Goal: Task Accomplishment & Management: Manage account settings

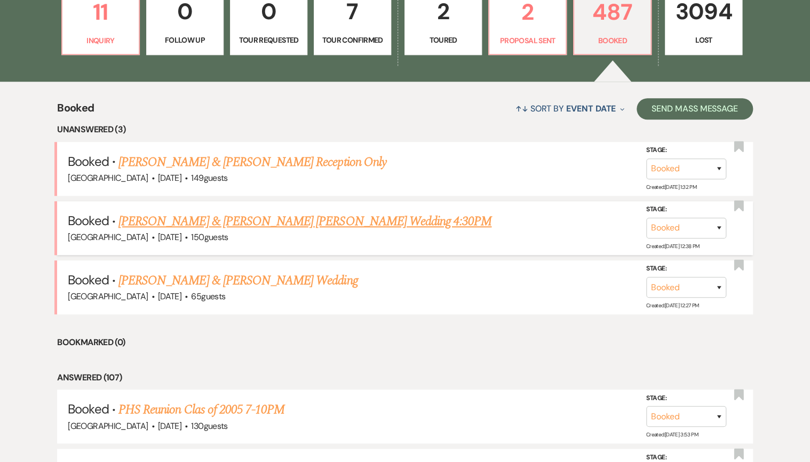
scroll to position [341, 0]
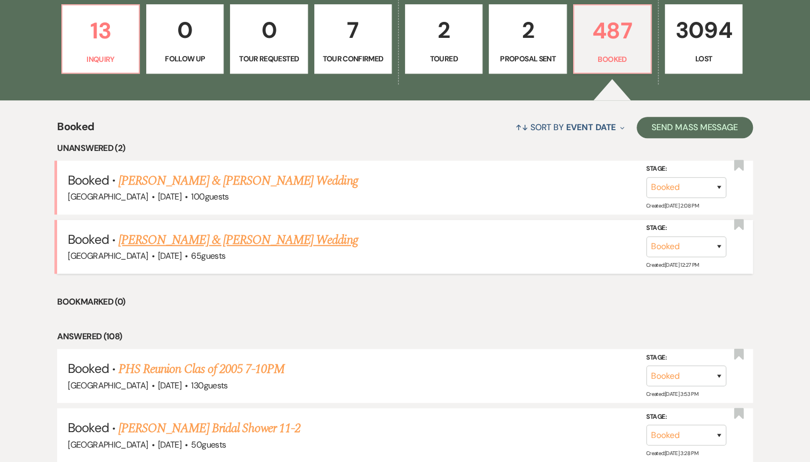
drag, startPoint x: 0, startPoint y: 0, endPoint x: 239, endPoint y: 239, distance: 338.3
click at [239, 239] on link "[PERSON_NAME] & [PERSON_NAME] Wedding" at bounding box center [237, 239] width 239 height 19
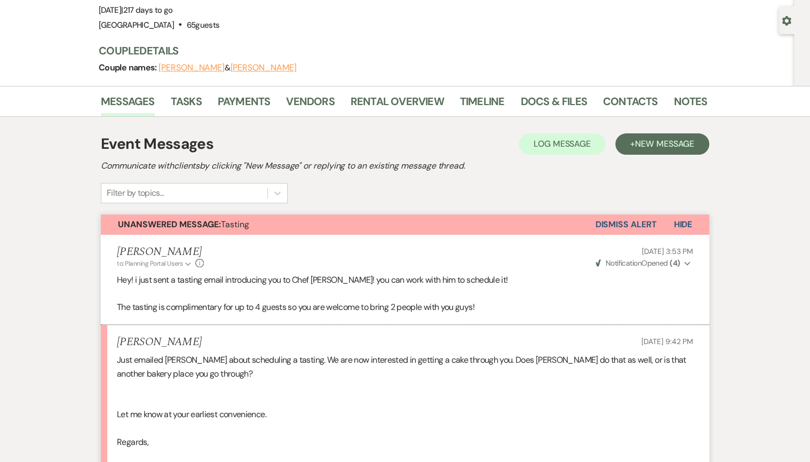
scroll to position [213, 0]
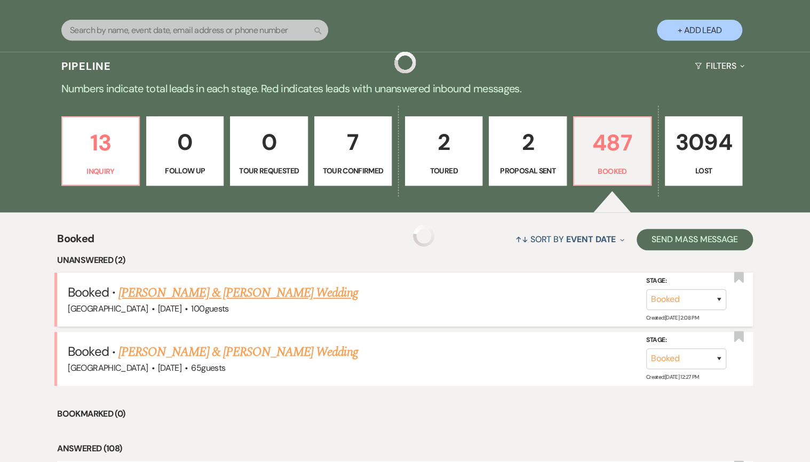
scroll to position [341, 0]
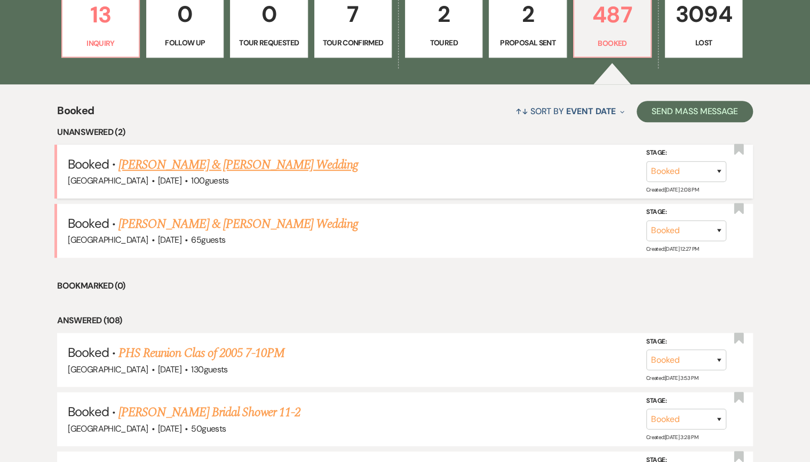
click at [239, 166] on link "[PERSON_NAME] & [PERSON_NAME] Wedding" at bounding box center [237, 164] width 239 height 19
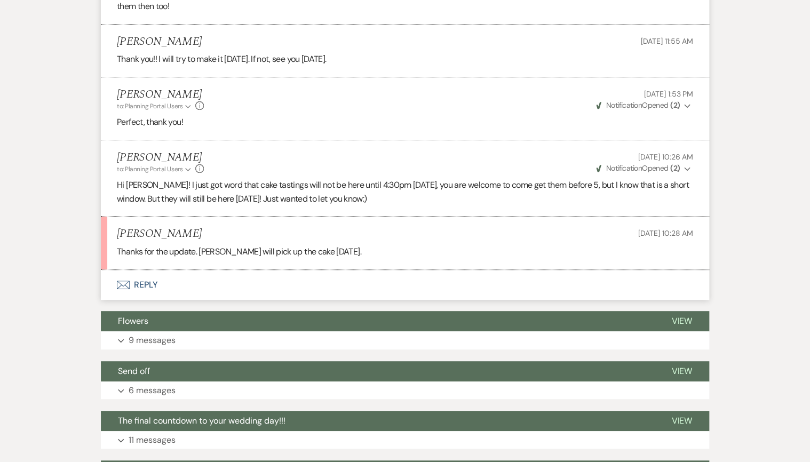
scroll to position [2133, 0]
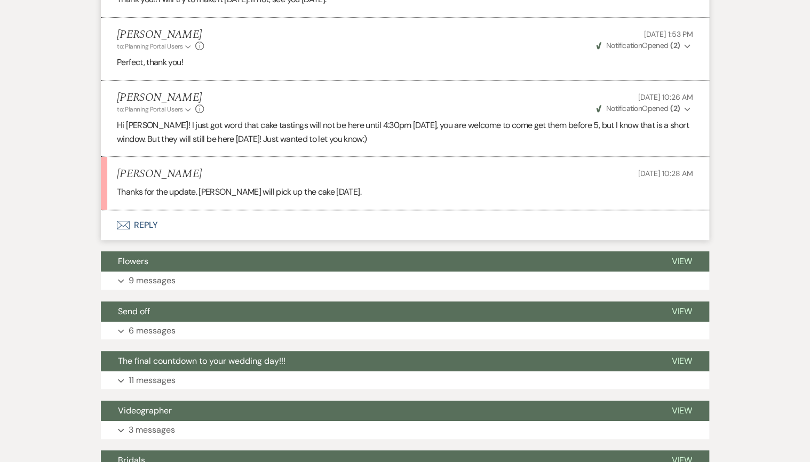
drag, startPoint x: 121, startPoint y: 159, endPoint x: 186, endPoint y: 155, distance: 64.6
click at [186, 167] on h5 "Cassidy Ainsworth" at bounding box center [159, 173] width 85 height 13
click at [399, 157] on li "Cassidy Ainsworth Sep 18, 2025, 10:28 AM Thanks for the update. Giovanni will p…" at bounding box center [405, 183] width 608 height 53
click at [326, 118] on p "Hi Cassidy! I just got word that cake tastings will not be here until 4:30pm to…" at bounding box center [405, 131] width 576 height 27
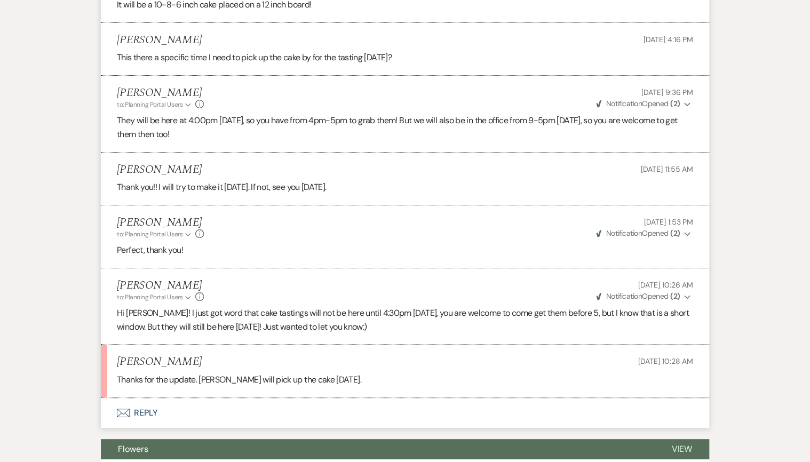
scroll to position [2048, 0]
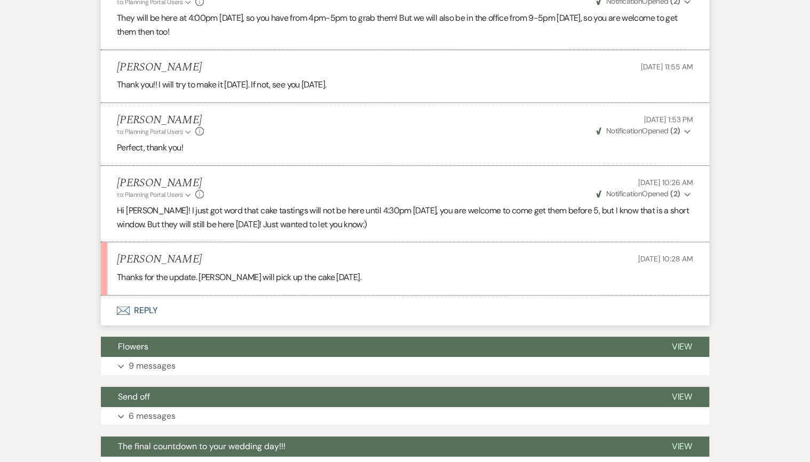
click at [389, 204] on p "Hi Cassidy! I just got word that cake tastings will not be here until 4:30pm to…" at bounding box center [405, 217] width 576 height 27
click at [324, 204] on p "Hi Cassidy! I just got word that cake tastings will not be here until 4:30pm to…" at bounding box center [405, 217] width 576 height 27
click at [322, 204] on p "Hi Cassidy! I just got word that cake tastings will not be here until 4:30pm to…" at bounding box center [405, 217] width 576 height 27
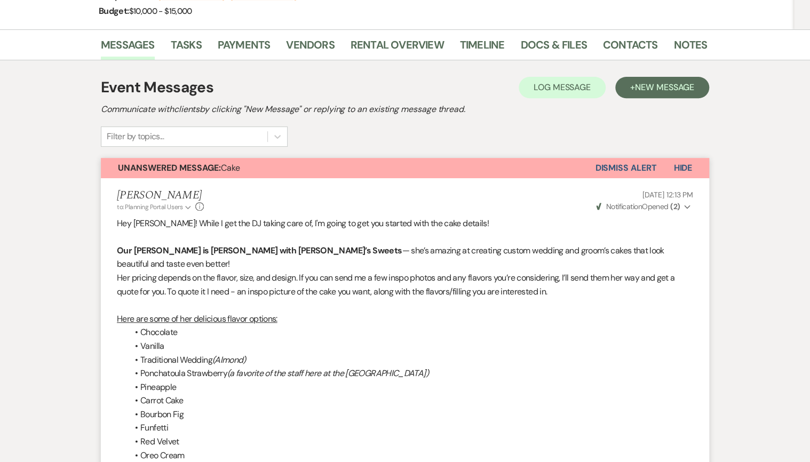
scroll to position [0, 0]
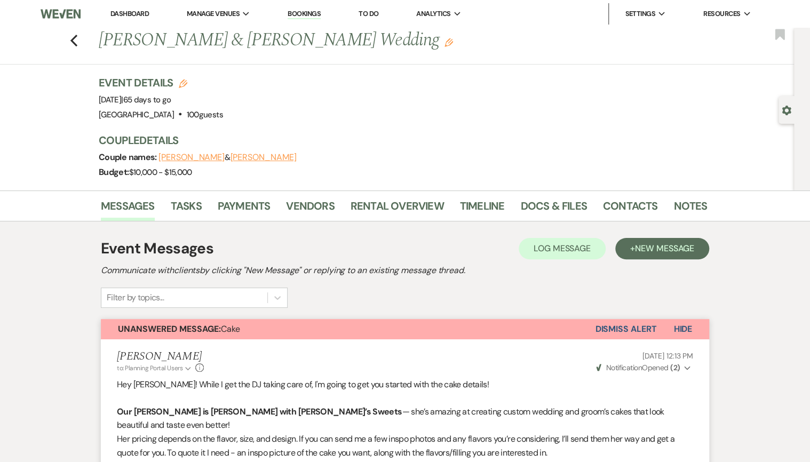
click at [617, 325] on button "Dismiss Alert" at bounding box center [625, 329] width 61 height 20
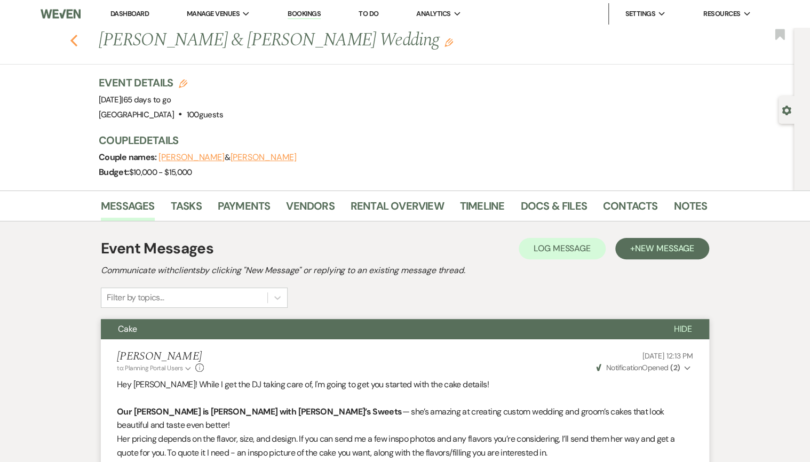
click at [75, 38] on icon "Previous" at bounding box center [74, 40] width 8 height 13
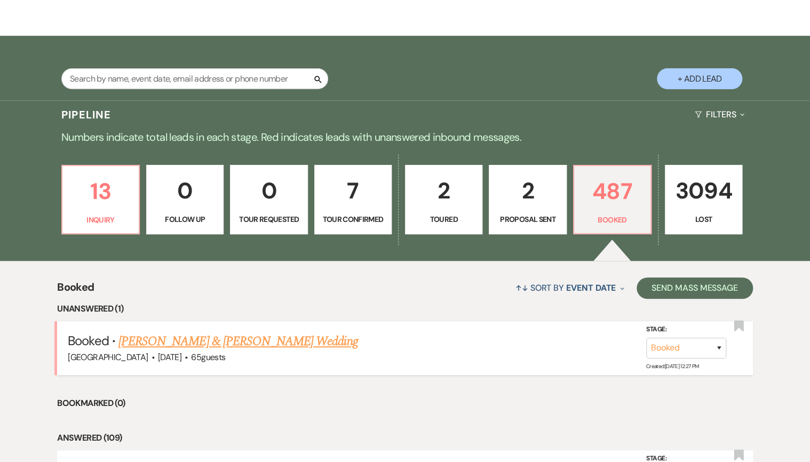
scroll to position [171, 0]
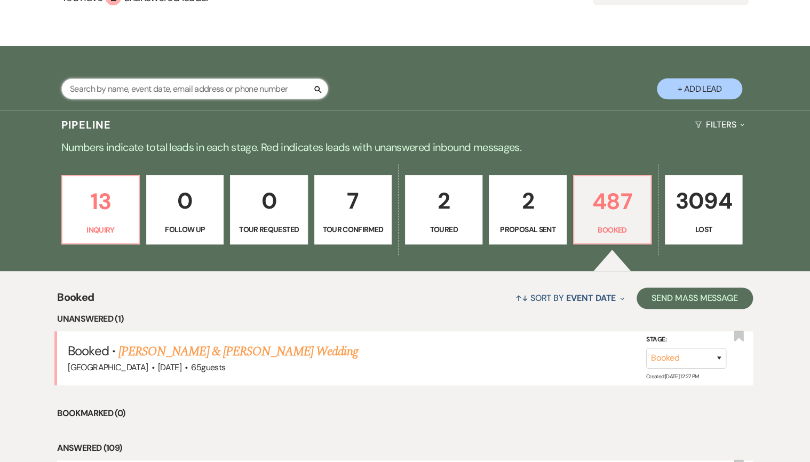
click at [188, 88] on input "text" at bounding box center [194, 88] width 267 height 21
type input "nicole"
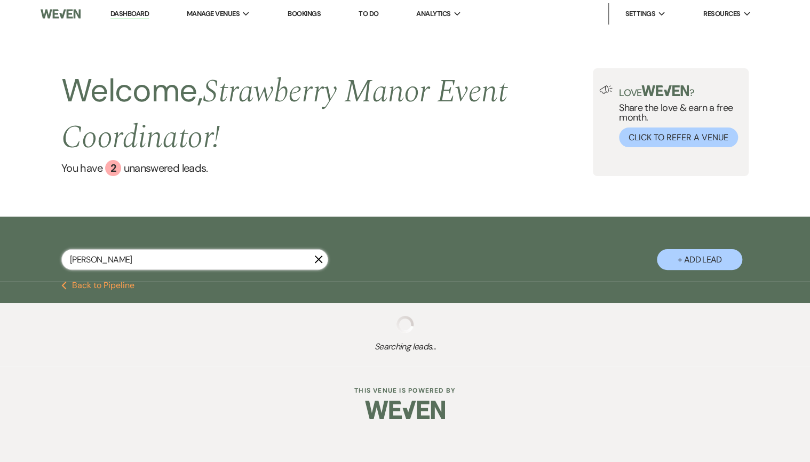
select select "8"
select select "5"
select select "8"
select select "5"
select select "8"
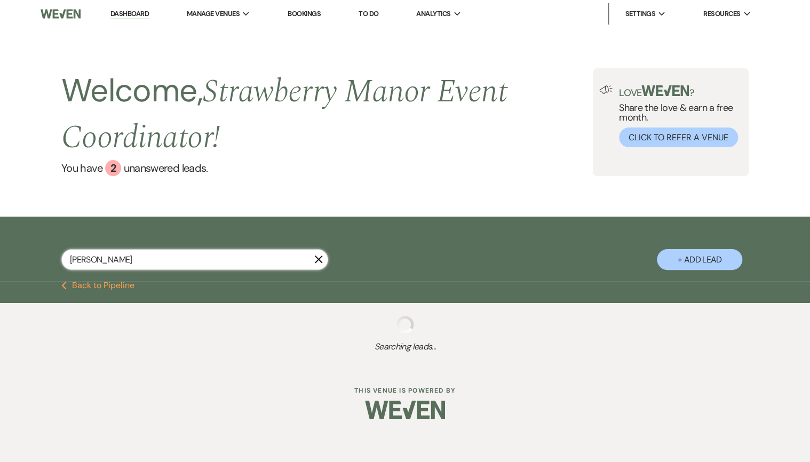
select select "5"
select select "8"
select select "5"
select select "8"
select select "5"
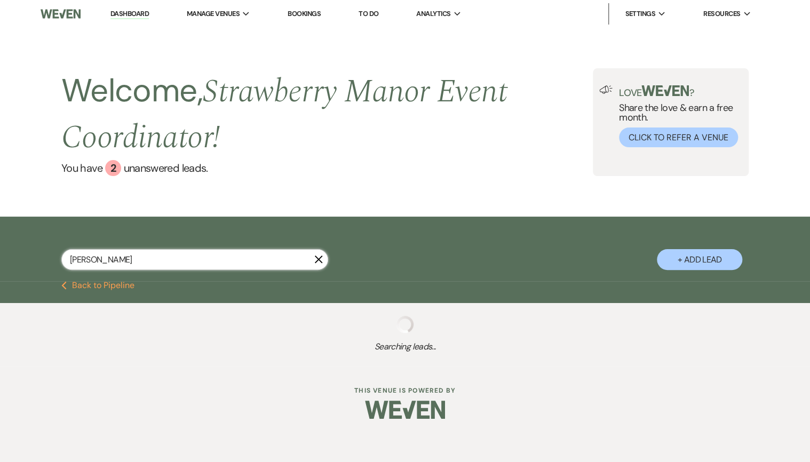
select select "8"
select select "10"
select select "8"
select select "5"
select select "8"
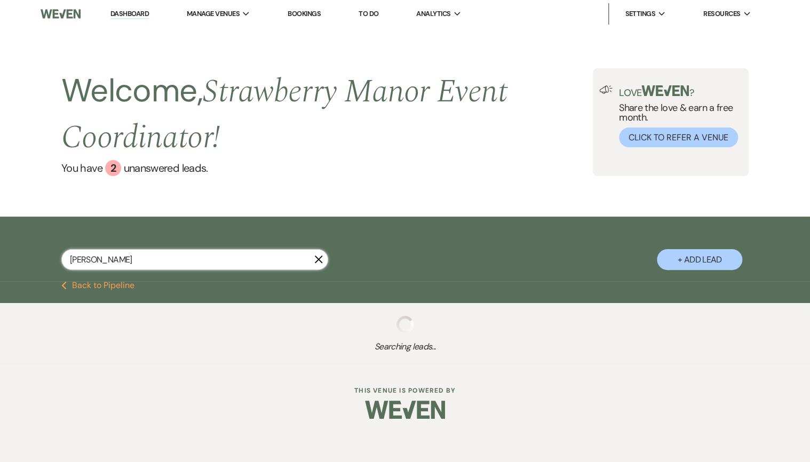
select select "5"
select select "8"
select select "5"
select select "8"
select select "5"
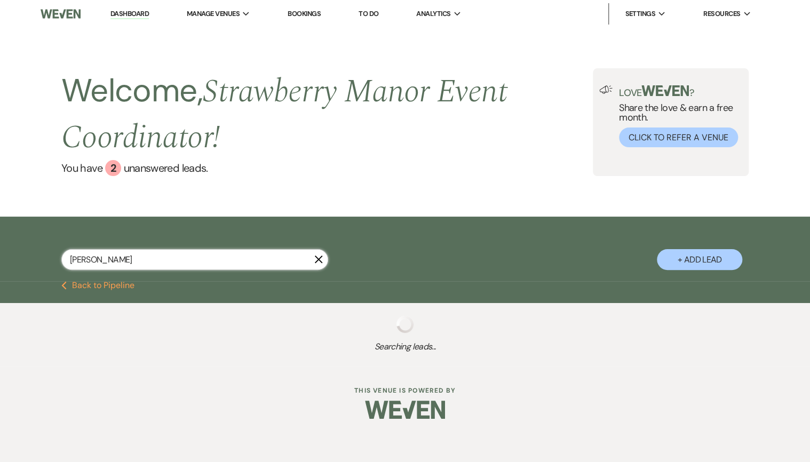
select select "8"
select select "5"
select select "8"
select select "5"
select select "8"
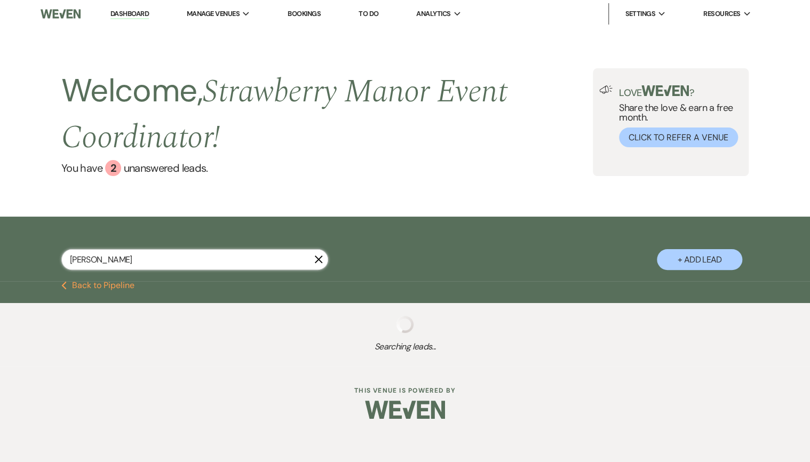
select select "11"
select select "8"
select select "5"
select select "8"
select select "5"
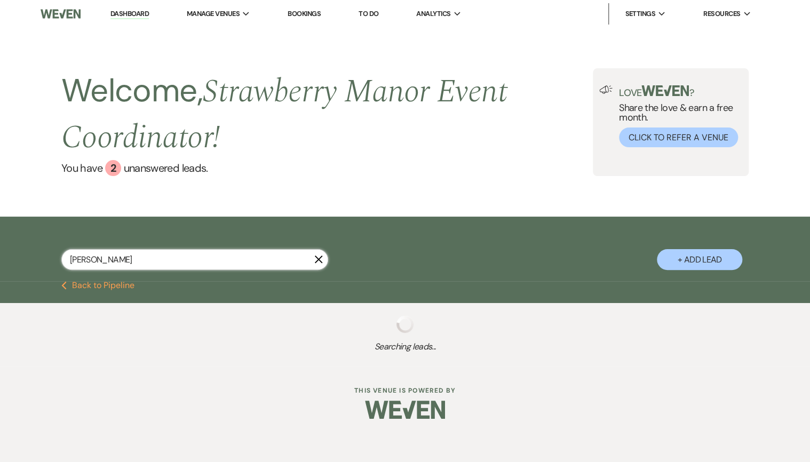
select select "8"
select select "5"
select select "8"
select select "5"
select select "8"
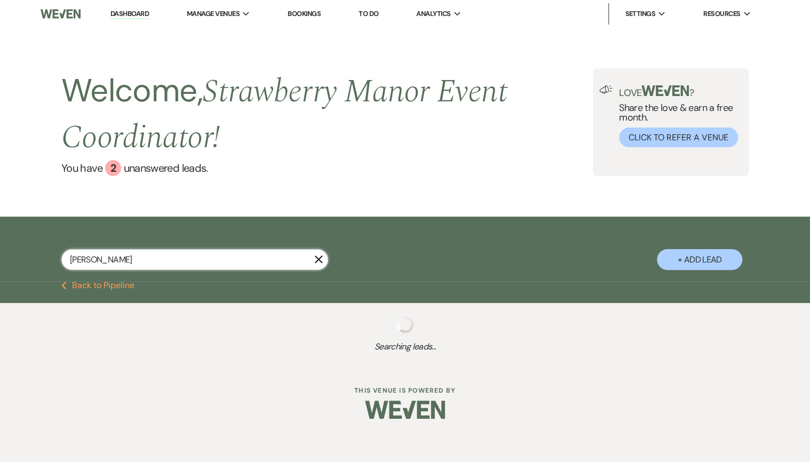
select select "5"
select select "8"
select select "5"
select select "8"
select select "5"
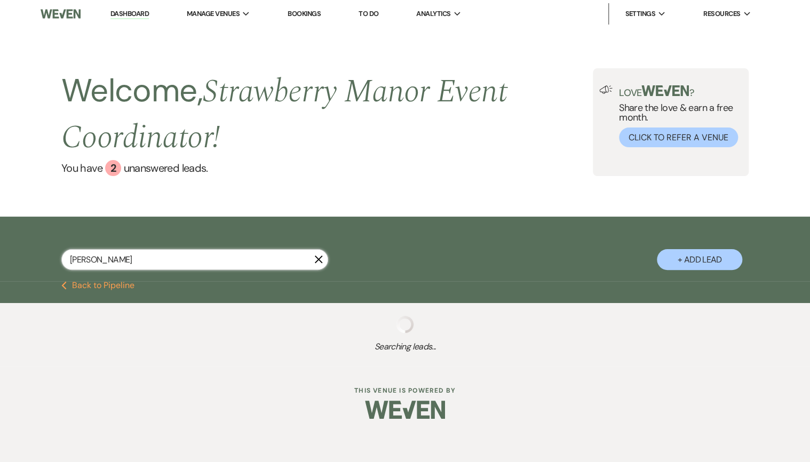
select select "8"
select select "5"
select select "8"
select select "5"
select select "8"
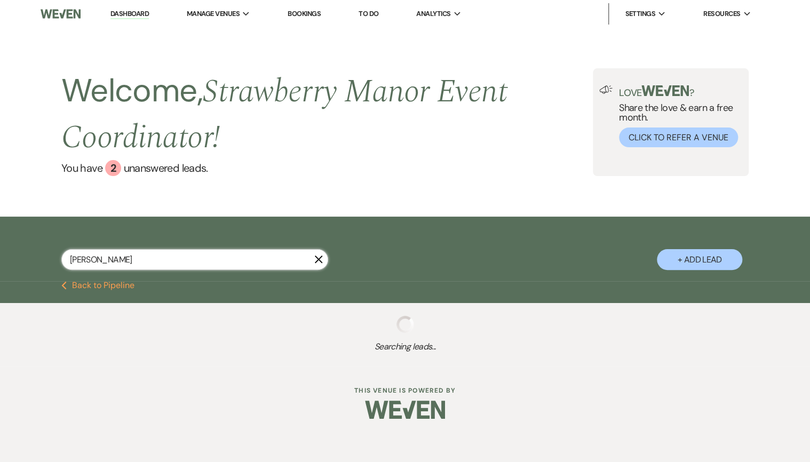
select select "5"
select select "8"
select select "5"
select select "8"
select select "11"
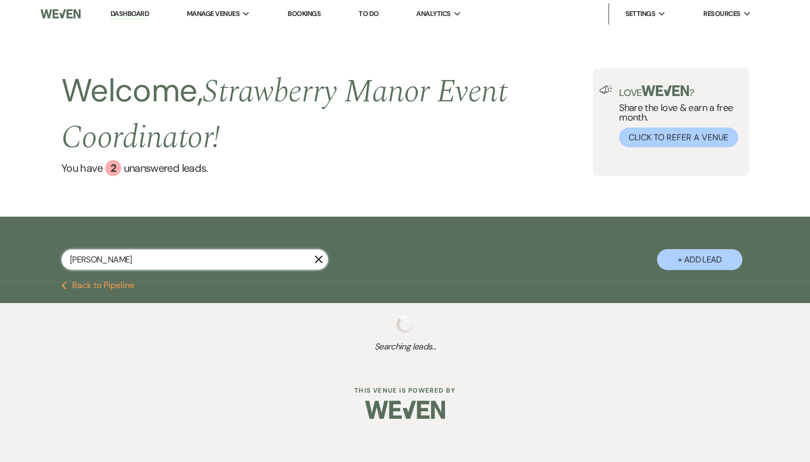
select select "8"
select select "5"
select select "8"
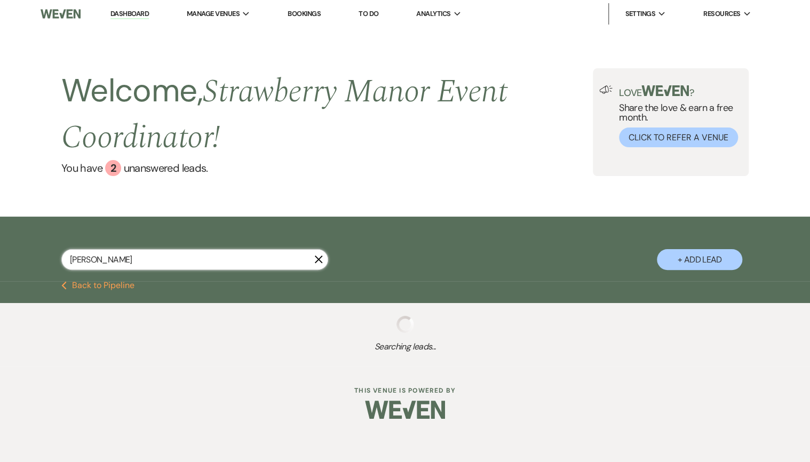
select select "5"
select select "8"
select select "4"
select select "8"
select select "5"
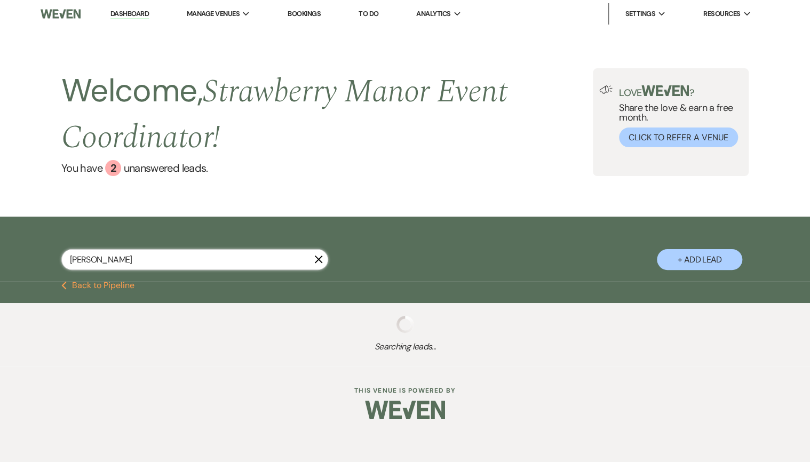
select select "8"
select select "6"
select select "8"
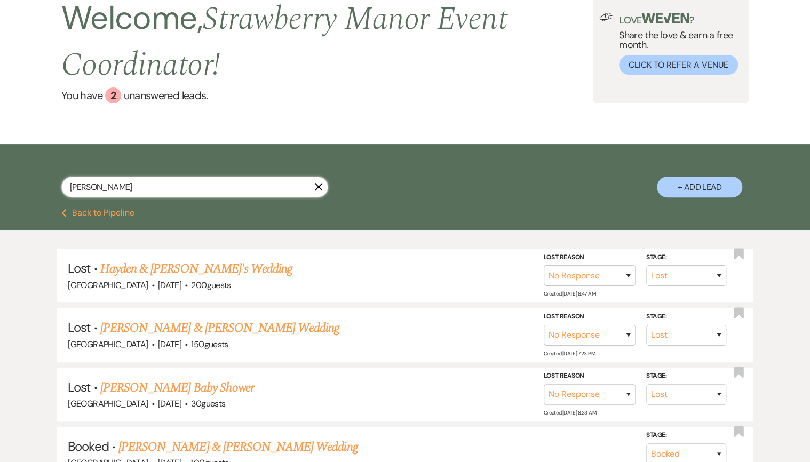
scroll to position [43, 0]
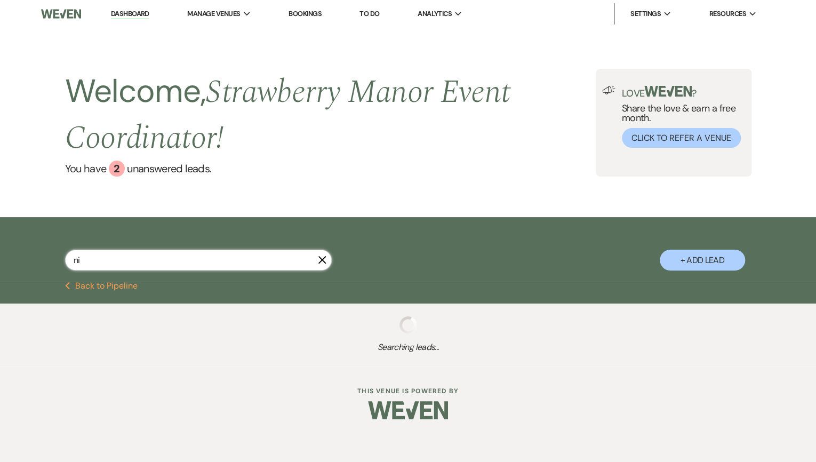
type input "n"
click at [93, 262] on input "text" at bounding box center [198, 260] width 267 height 21
select select "4"
select select "8"
select select "5"
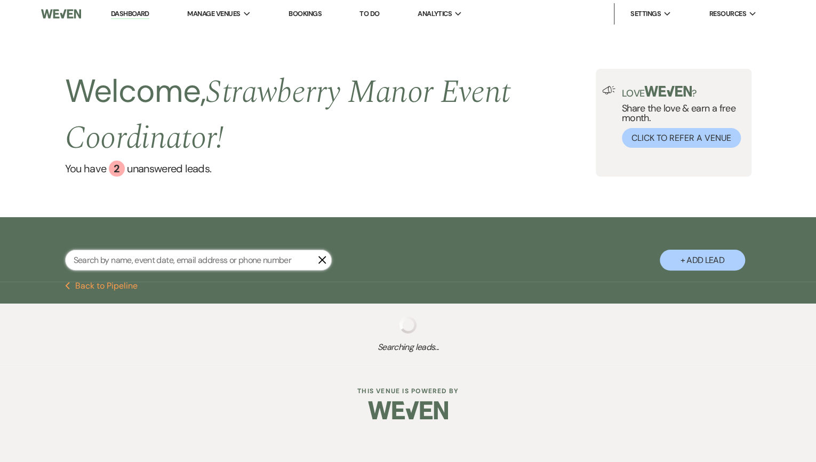
select select "8"
select select "5"
select select "8"
select select "5"
select select "8"
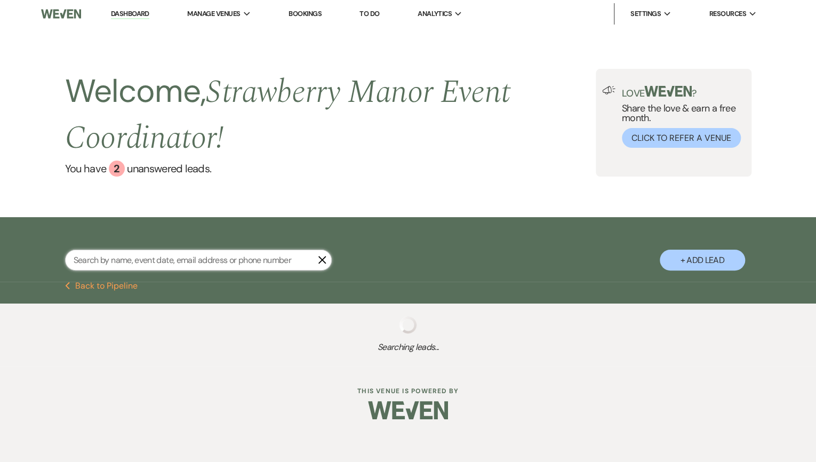
select select "5"
select select "8"
select select "5"
select select "8"
select select "5"
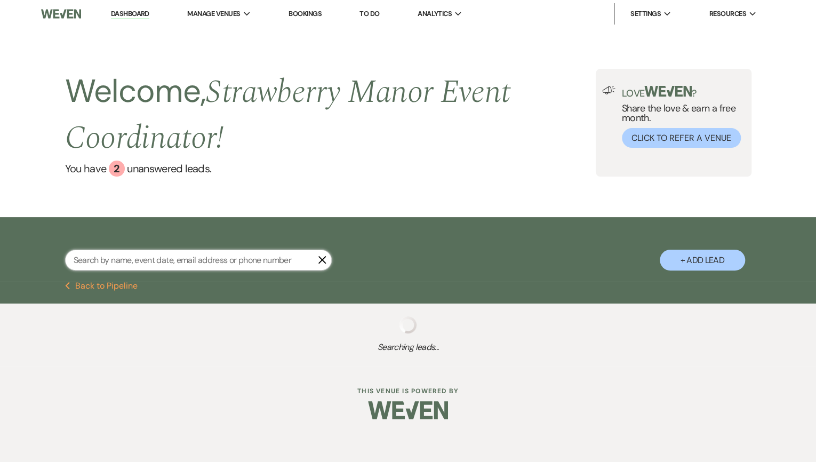
select select "8"
select select "5"
select select "8"
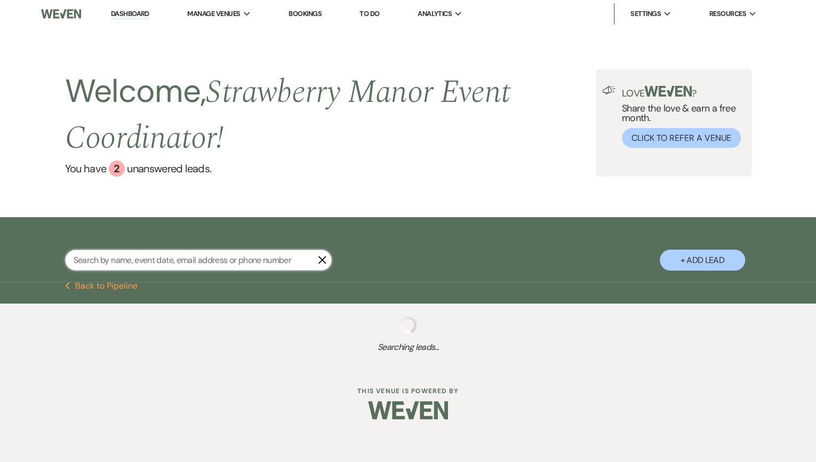
select select "5"
select select "8"
select select "5"
select select "8"
select select "5"
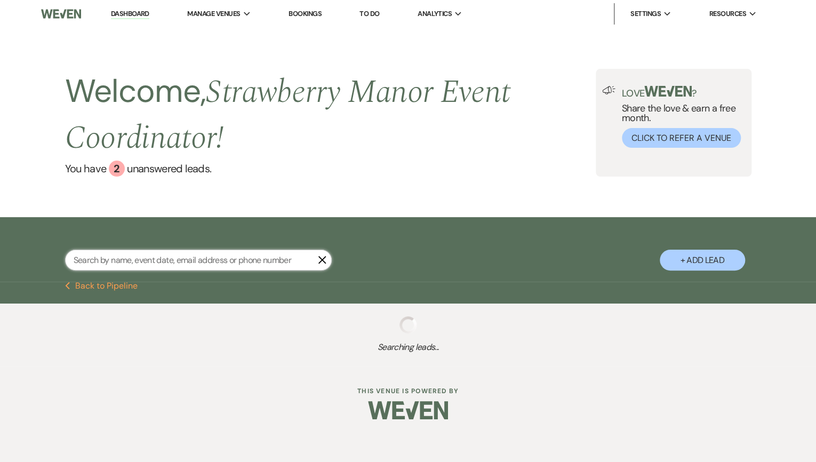
select select "8"
select select "5"
select select "8"
select select "5"
select select "8"
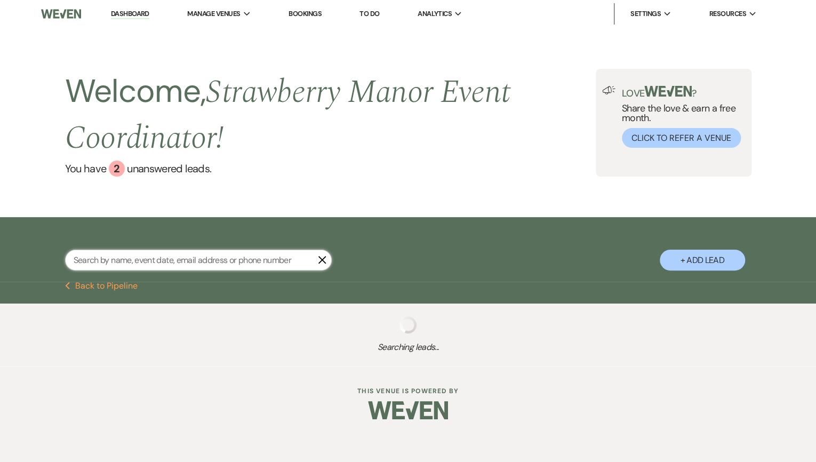
select select "3"
select select "8"
select select "5"
select select "8"
select select "5"
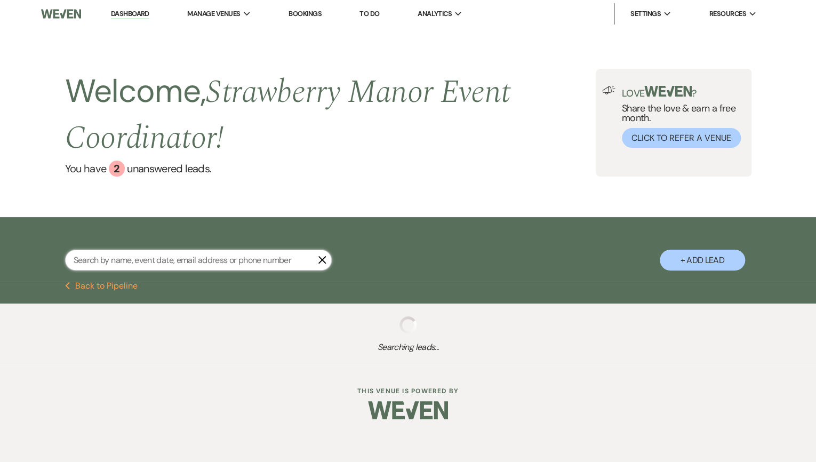
select select "8"
select select "5"
select select "8"
select select "5"
select select "8"
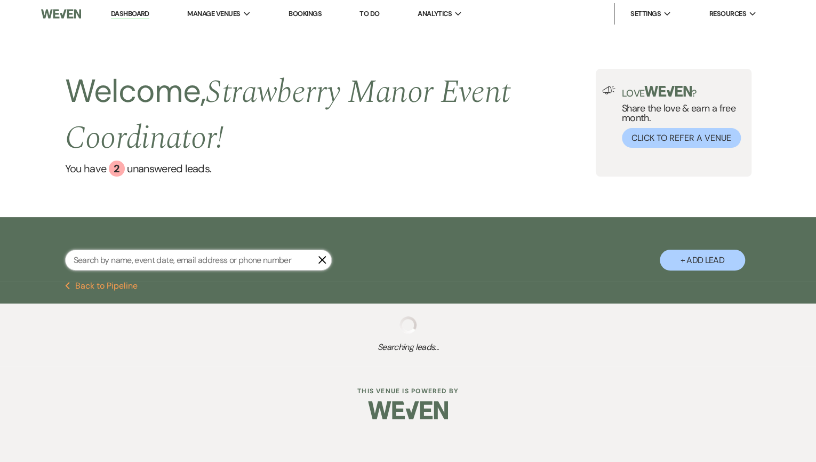
select select "5"
select select "8"
select select "5"
select select "8"
select select "5"
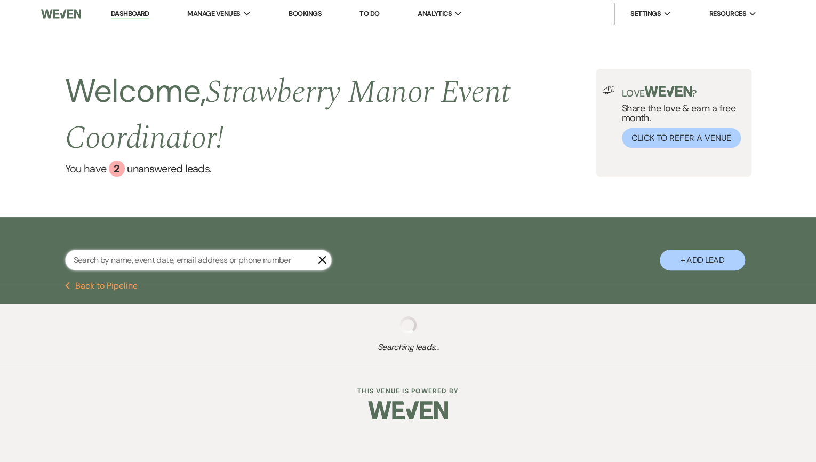
select select "8"
select select "4"
select select "8"
select select "5"
select select "8"
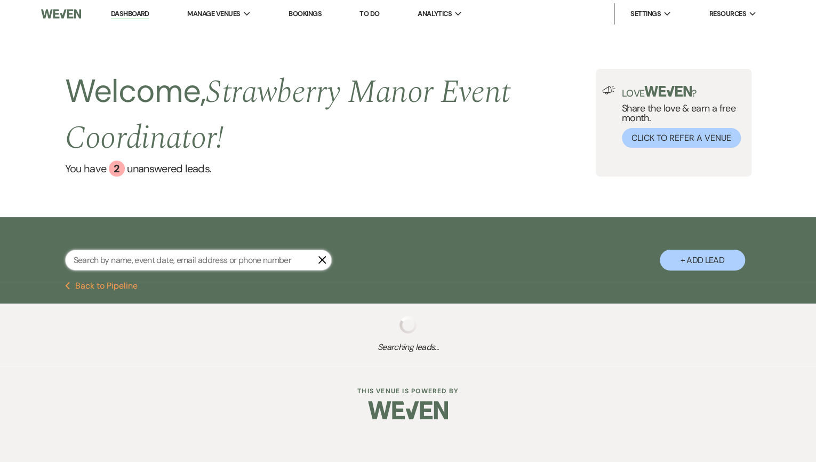
select select "5"
select select "8"
select select "5"
select select "8"
select select "5"
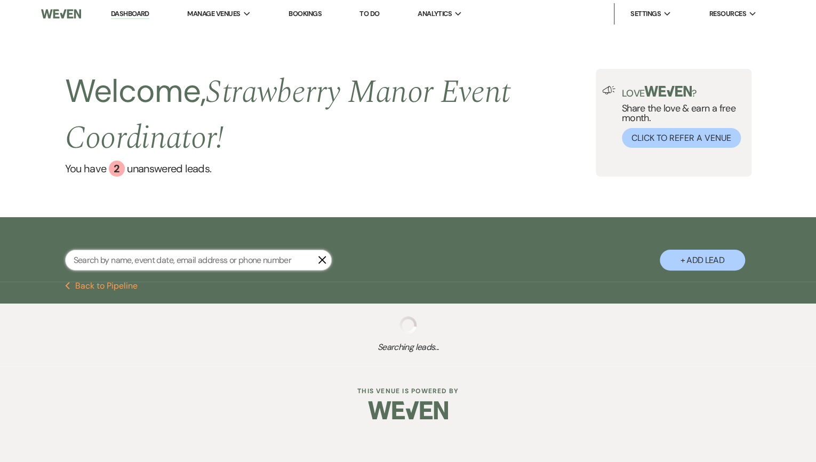
select select "8"
select select "5"
select select "8"
select select "5"
select select "8"
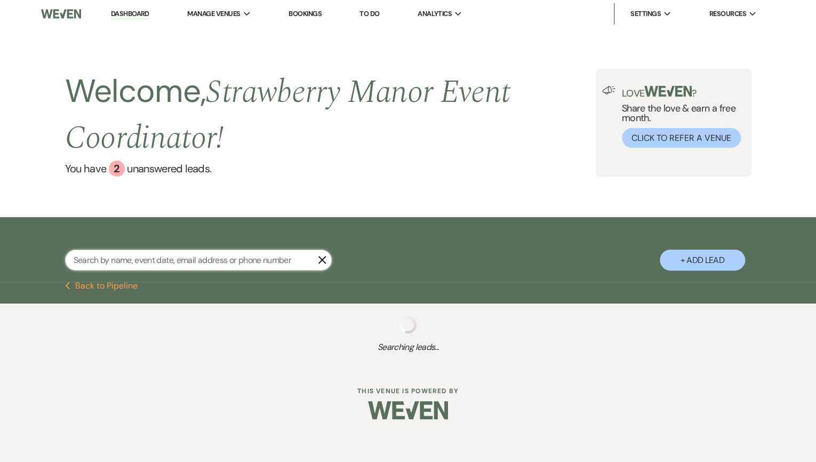
select select "8"
select select "5"
select select "8"
select select "5"
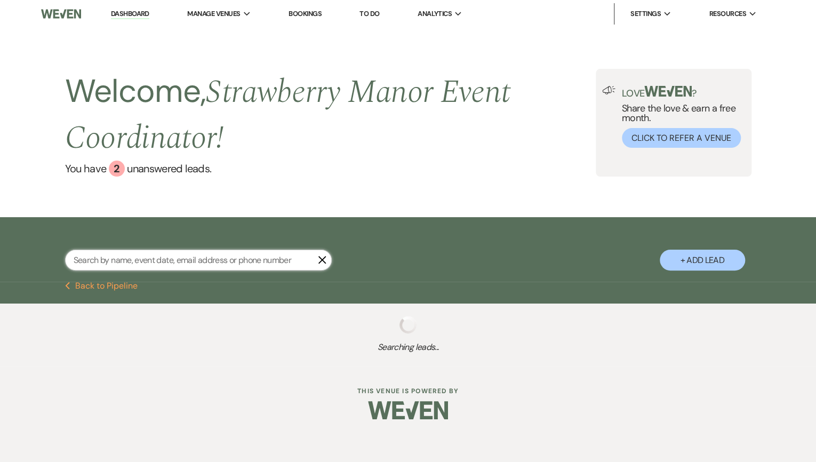
select select "8"
select select "5"
select select "8"
select select "5"
select select "8"
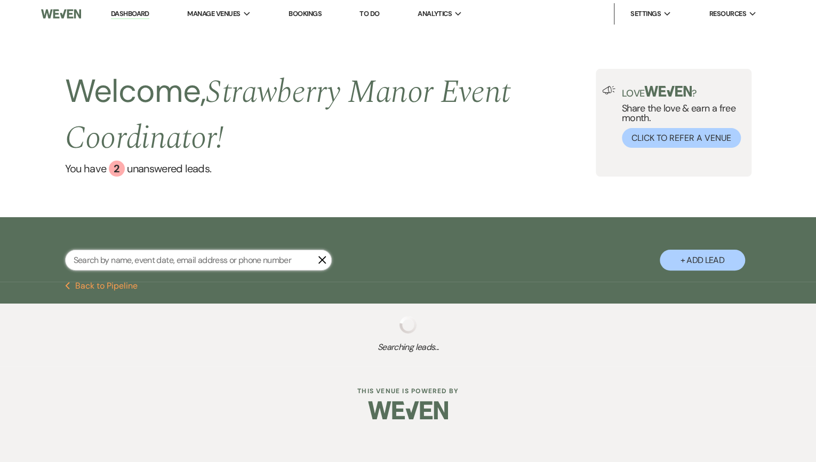
select select "5"
select select "8"
select select "5"
select select "8"
select select "5"
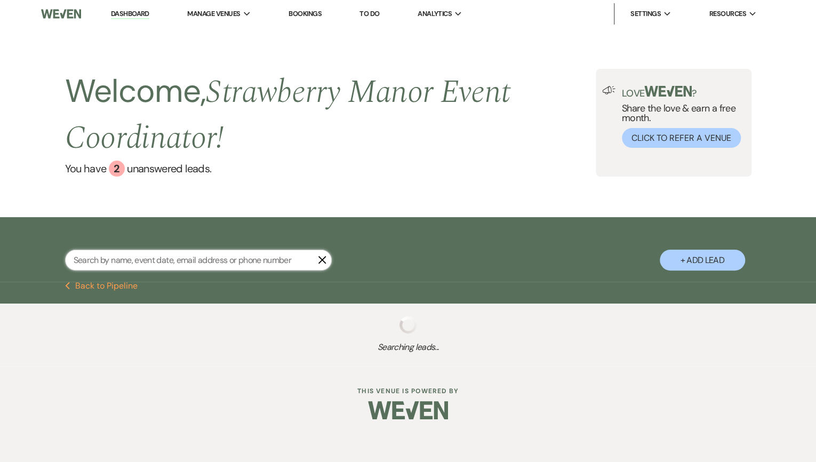
select select "8"
select select "5"
select select "8"
select select "5"
select select "8"
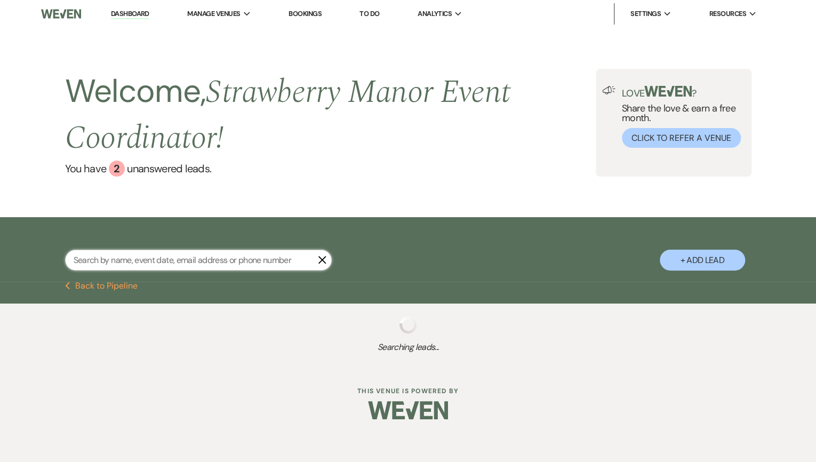
select select "8"
select select "5"
select select "8"
select select "5"
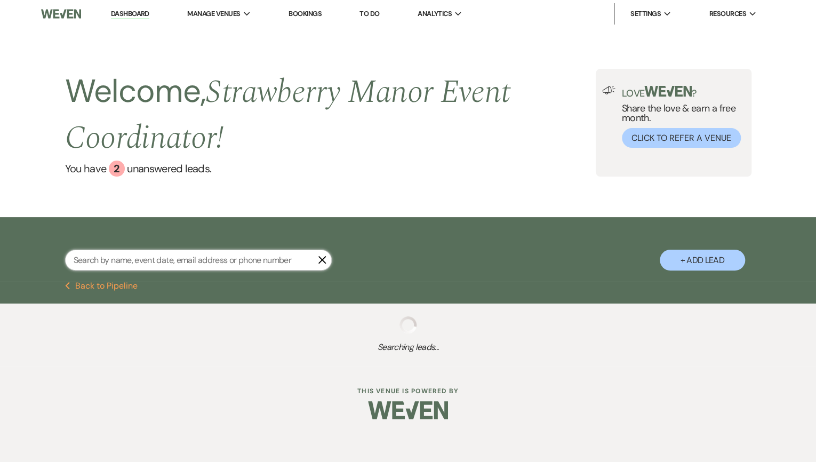
select select "8"
select select "5"
select select "8"
select select "5"
select select "8"
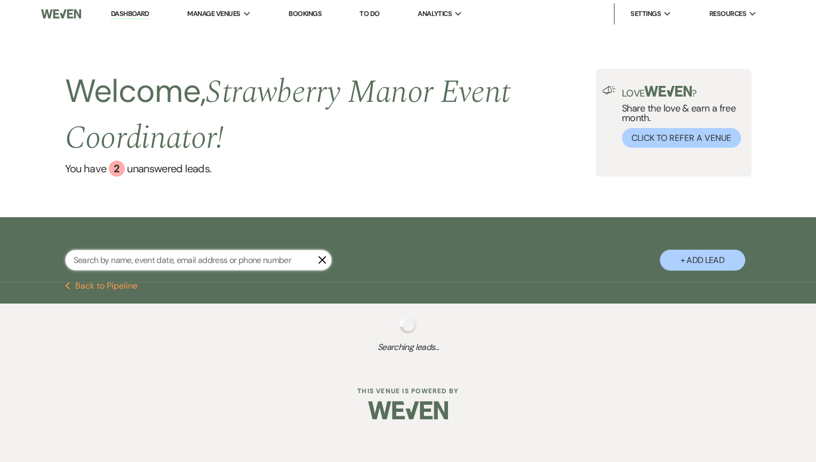
select select "5"
select select "8"
select select "5"
select select "8"
select select "5"
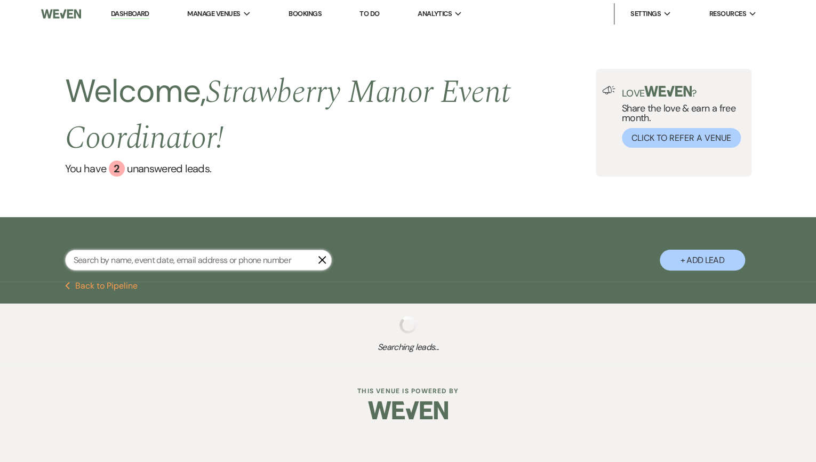
select select "8"
select select "5"
select select "8"
select select "5"
select select "8"
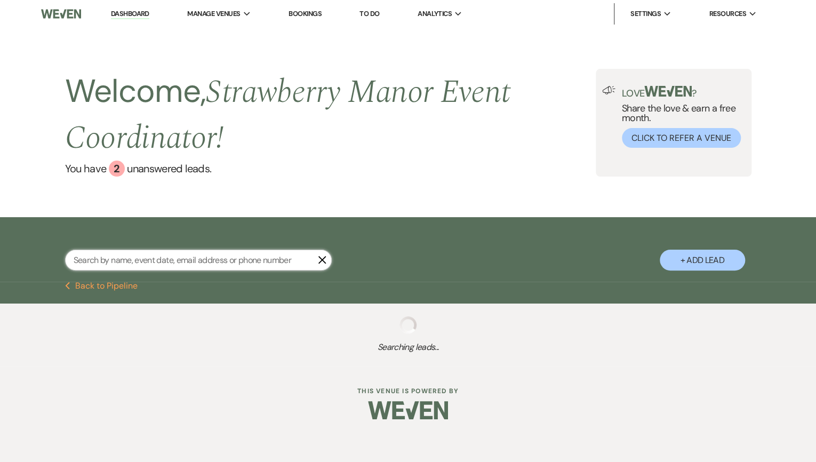
select select "5"
select select "8"
select select "5"
select select "8"
select select "5"
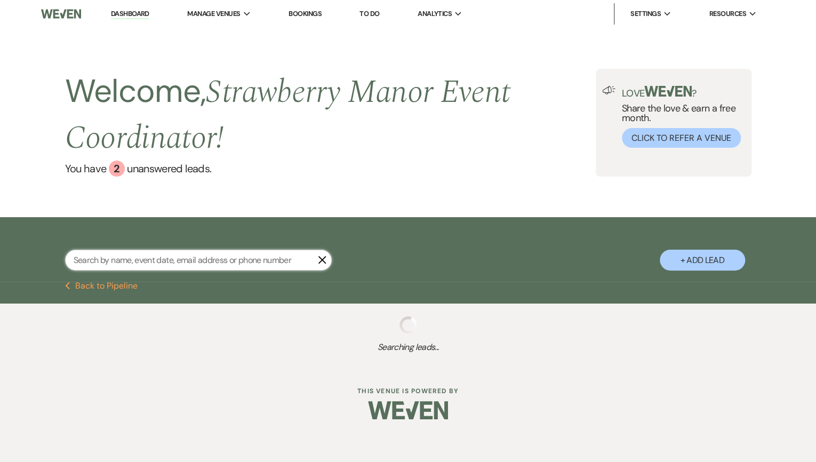
select select "8"
select select "5"
select select "8"
select select "5"
select select "8"
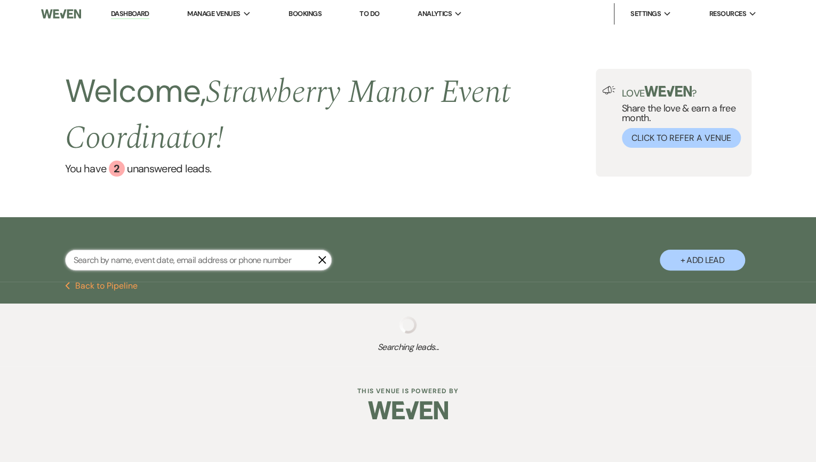
select select "3"
select select "8"
select select "5"
select select "8"
select select "5"
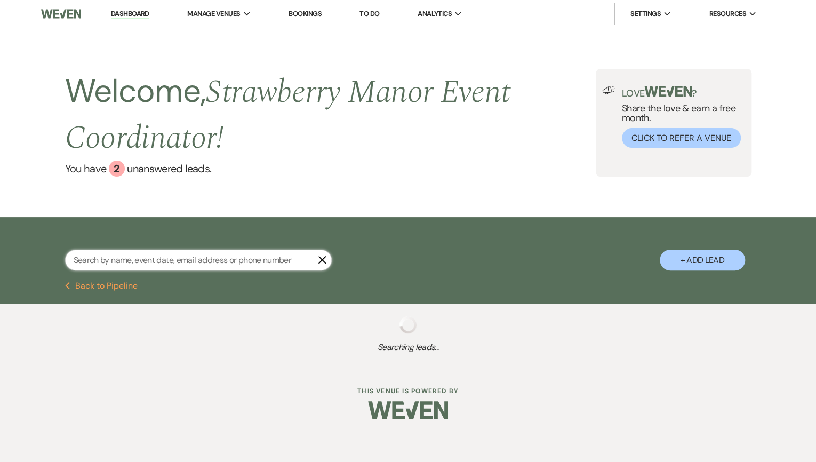
select select "8"
select select "5"
select select "8"
select select "5"
select select "8"
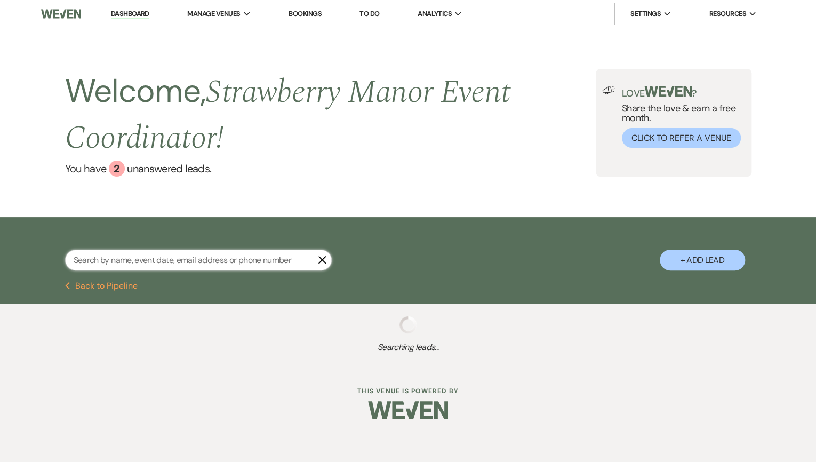
select select "10"
select select "8"
select select "5"
select select "8"
select select "5"
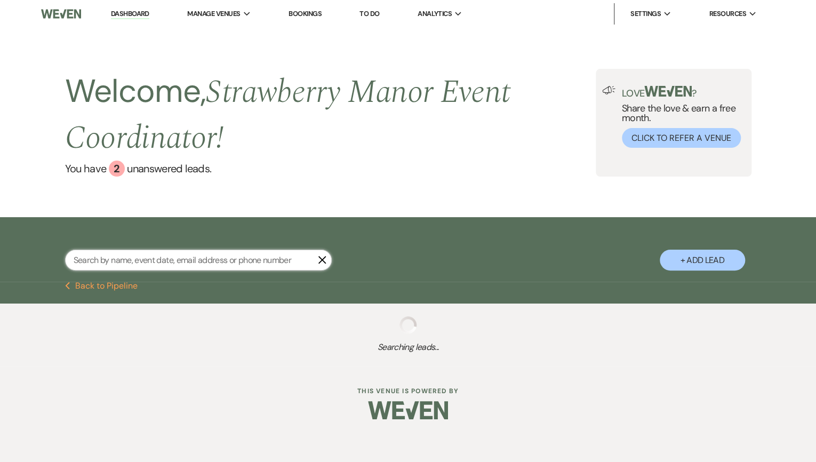
select select "8"
select select "6"
select select "8"
select select "5"
select select "8"
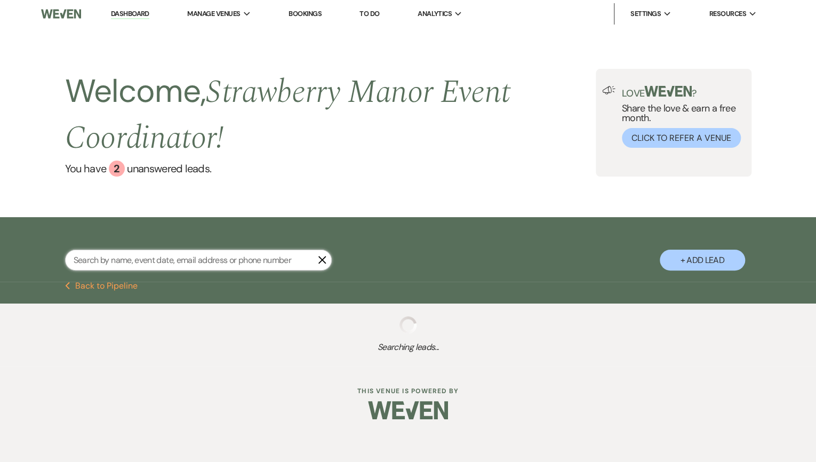
select select "5"
select select "8"
select select "5"
select select "8"
select select "5"
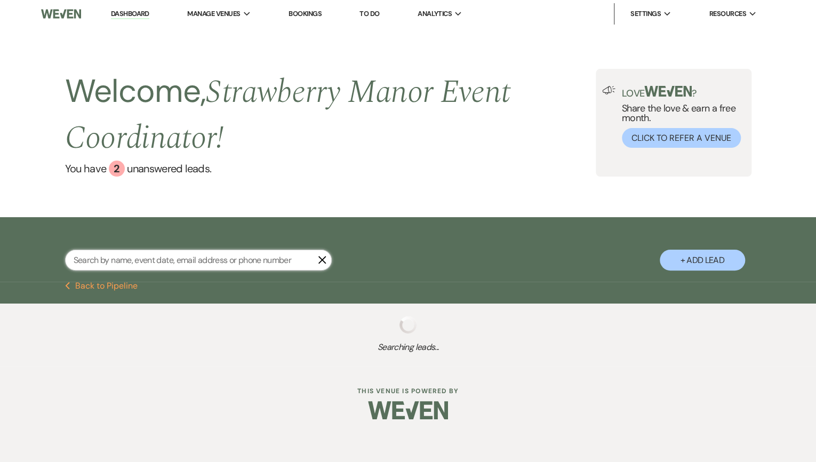
select select "8"
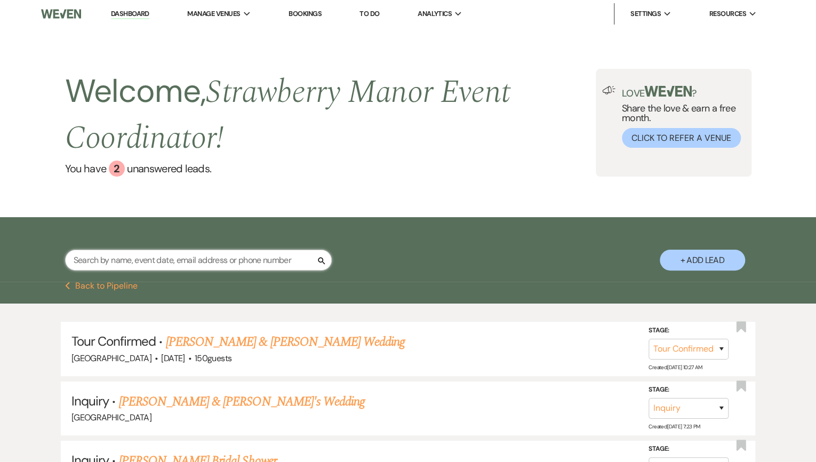
click at [93, 262] on input "text" at bounding box center [198, 260] width 267 height 21
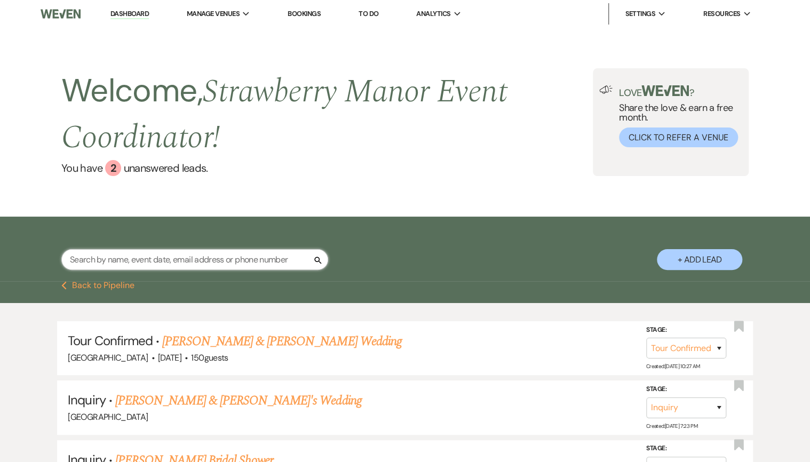
click at [64, 259] on input "text" at bounding box center [194, 259] width 267 height 21
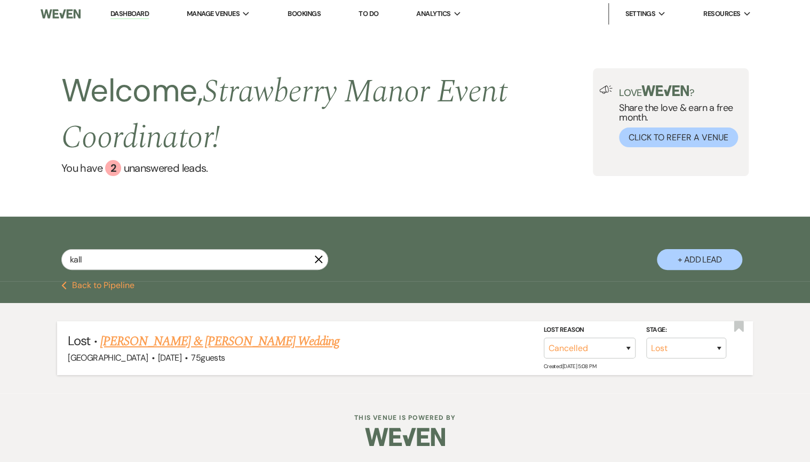
click at [238, 341] on link "Nicole Kall & Joseph LaCava's Wedding" at bounding box center [219, 341] width 239 height 19
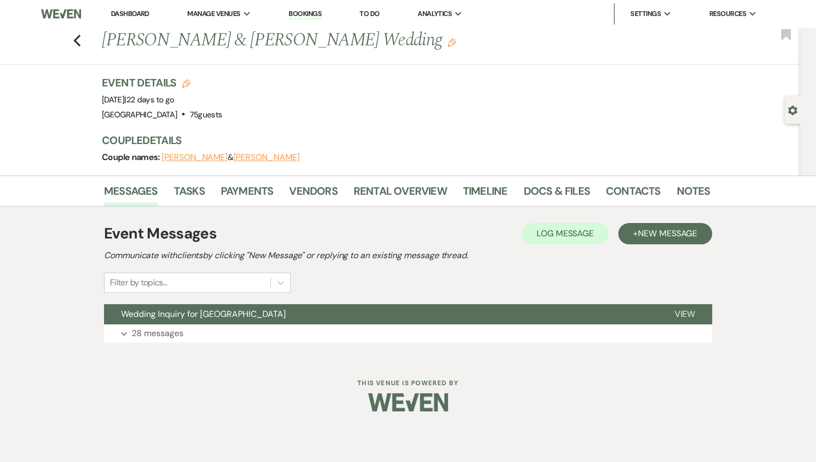
click at [796, 109] on icon "Gear" at bounding box center [793, 111] width 10 height 10
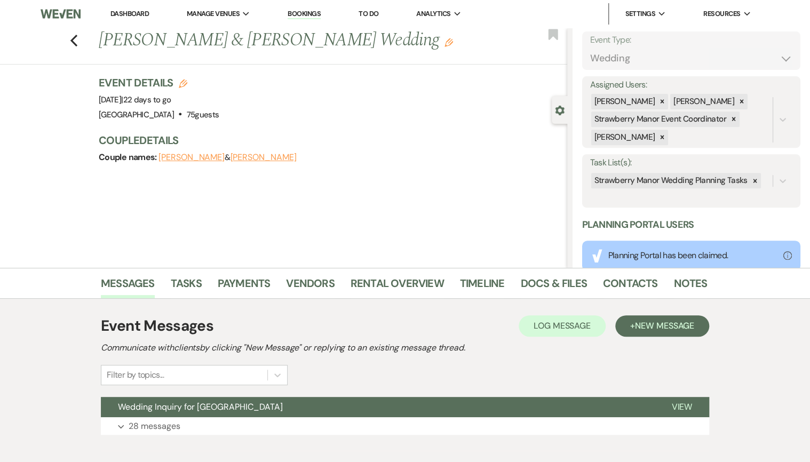
scroll to position [213, 0]
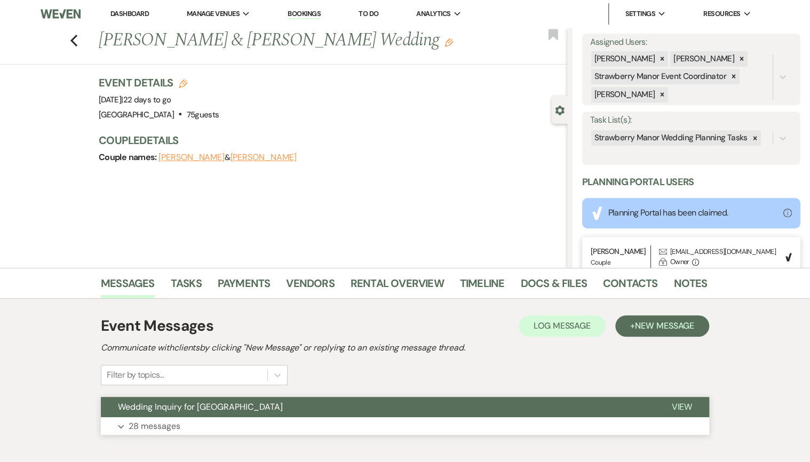
click at [263, 399] on button "Wedding Inquiry for Strawberry Manor" at bounding box center [377, 407] width 553 height 20
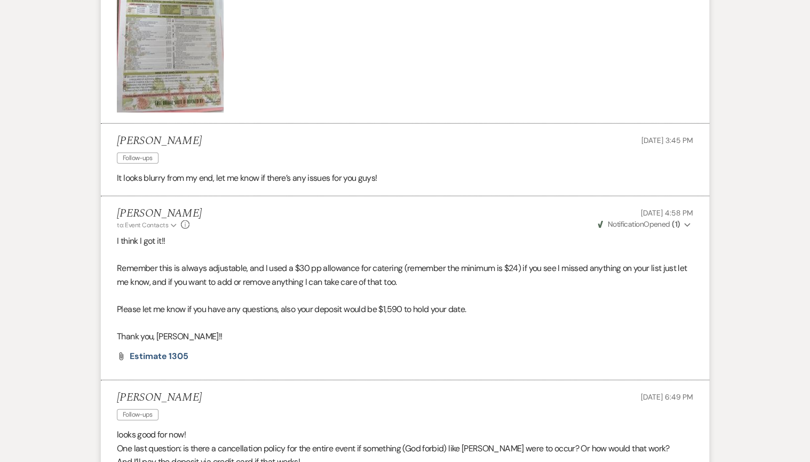
scroll to position [0, 0]
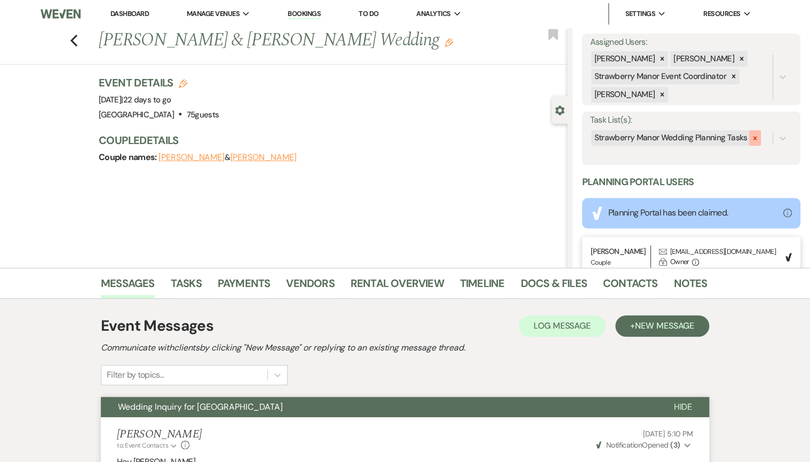
click at [752, 133] on div at bounding box center [755, 137] width 12 height 15
click at [771, 139] on button "Save" at bounding box center [777, 137] width 46 height 21
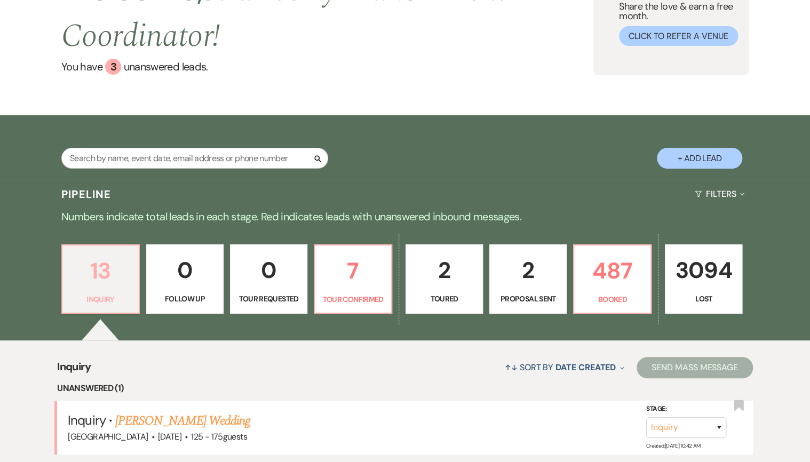
scroll to position [171, 0]
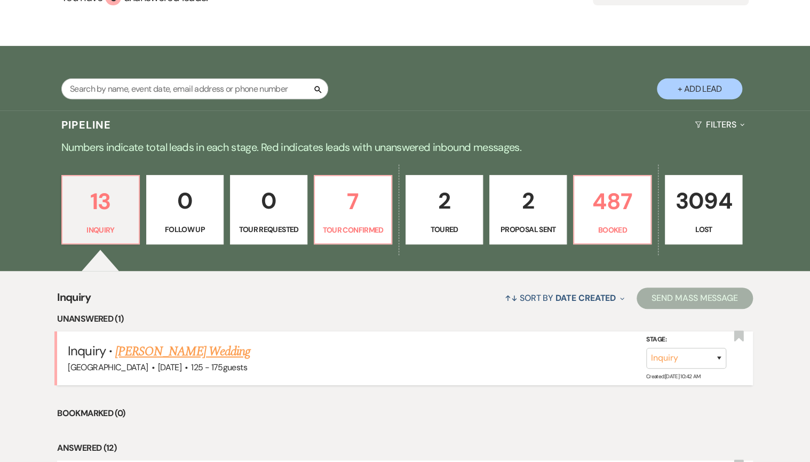
click at [173, 355] on link "[PERSON_NAME] Wedding" at bounding box center [182, 351] width 135 height 19
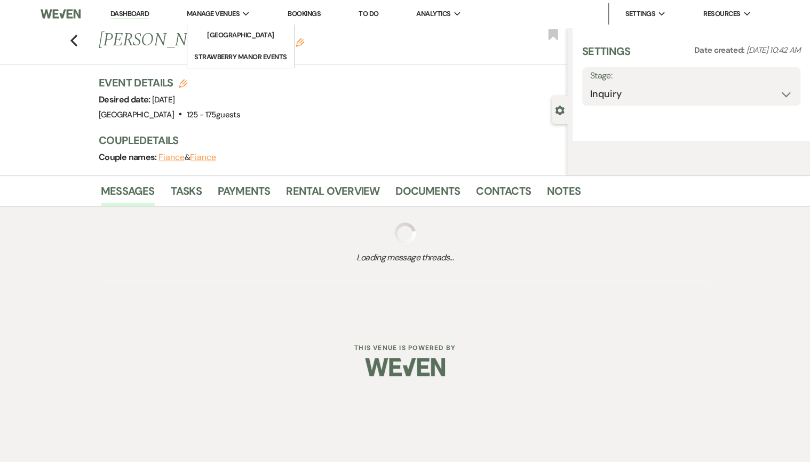
select select "3"
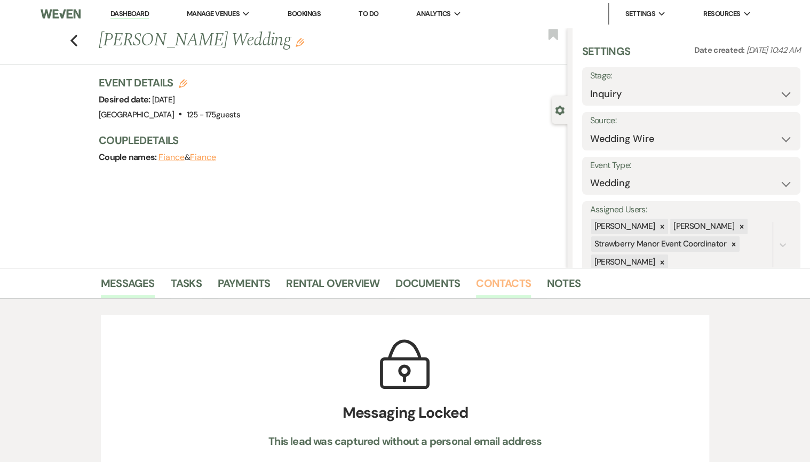
click at [493, 282] on link "Contacts" at bounding box center [503, 286] width 55 height 23
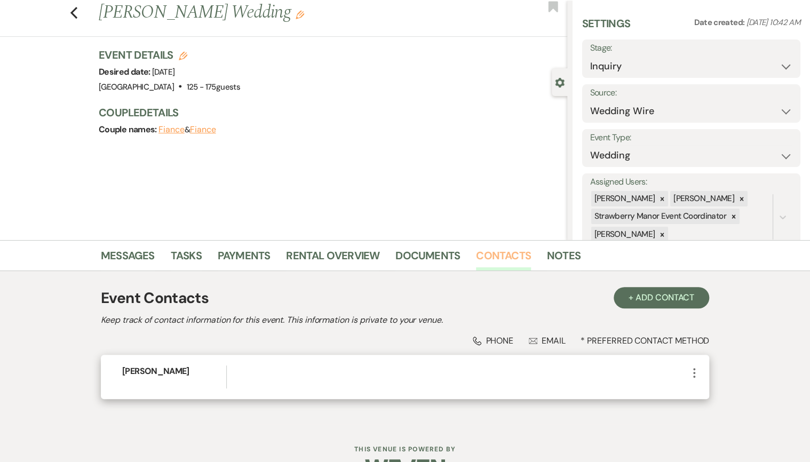
scroll to position [59, 0]
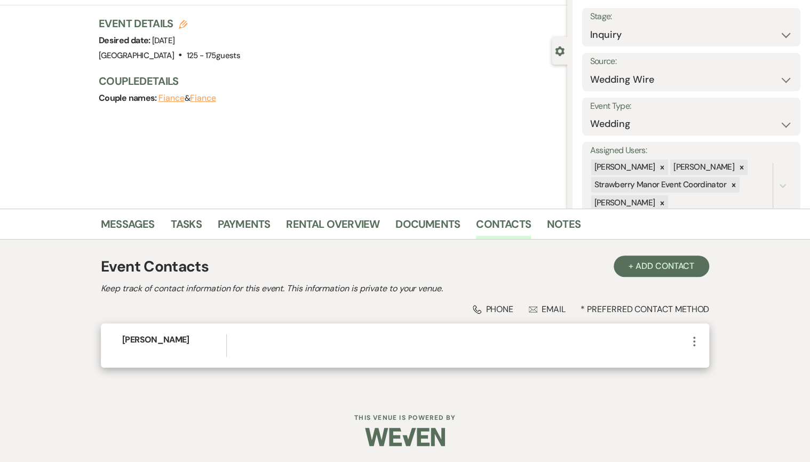
click at [691, 335] on icon "More" at bounding box center [693, 341] width 13 height 13
click at [703, 356] on button "Pencil Edit" at bounding box center [718, 362] width 63 height 18
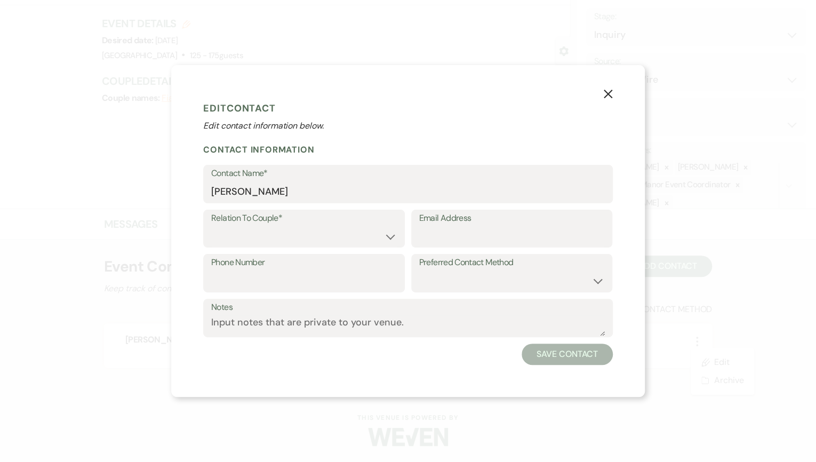
click at [420, 223] on label "Email Address" at bounding box center [512, 218] width 186 height 15
click at [420, 226] on input "Email Address" at bounding box center [512, 236] width 186 height 21
paste input "hannahmary176@gmail.com"
type input "hannahmary176@gmail.com"
click at [595, 284] on select "Email Phone Text" at bounding box center [512, 280] width 186 height 21
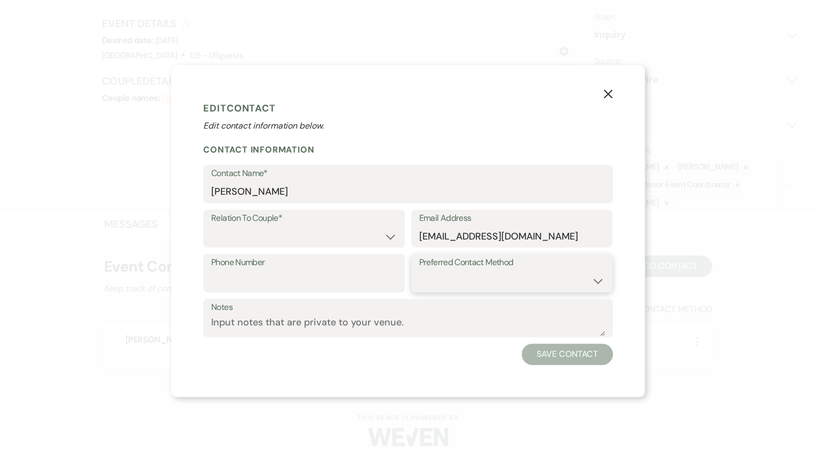
select select "email"
click at [419, 270] on select "Email Phone Text" at bounding box center [512, 280] width 186 height 21
click at [351, 231] on select "Couple Planner Parent of Couple Family Member Friend Other" at bounding box center [304, 236] width 186 height 21
select select "1"
click at [211, 226] on select "Couple Planner Parent of Couple Family Member Friend Other" at bounding box center [304, 236] width 186 height 21
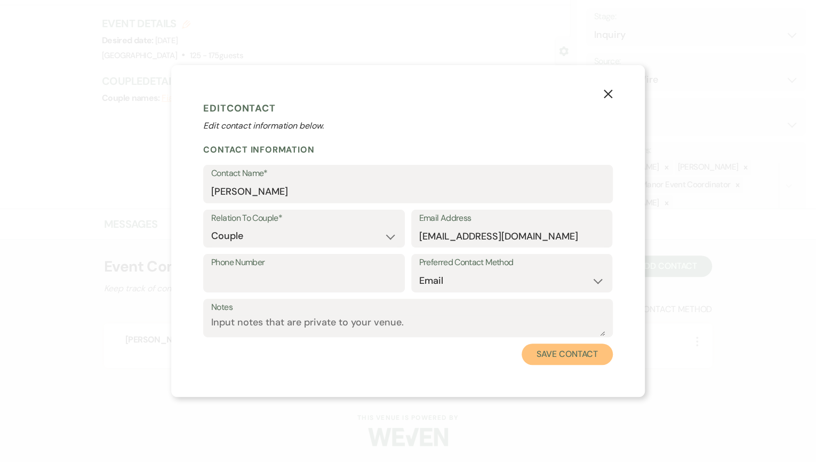
click at [552, 352] on button "Save Contact" at bounding box center [567, 353] width 91 height 21
